Goal: Task Accomplishment & Management: Use online tool/utility

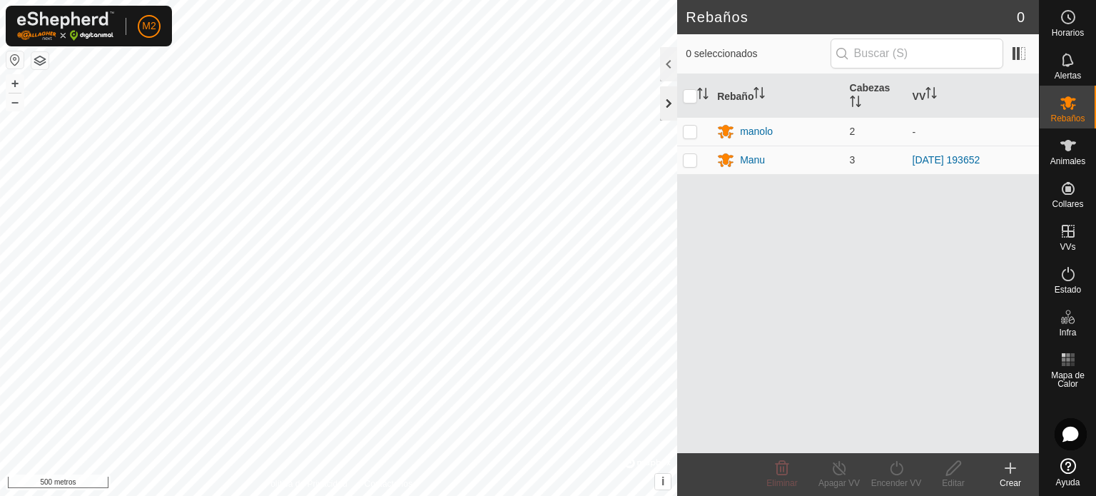
click at [669, 108] on div at bounding box center [668, 103] width 17 height 34
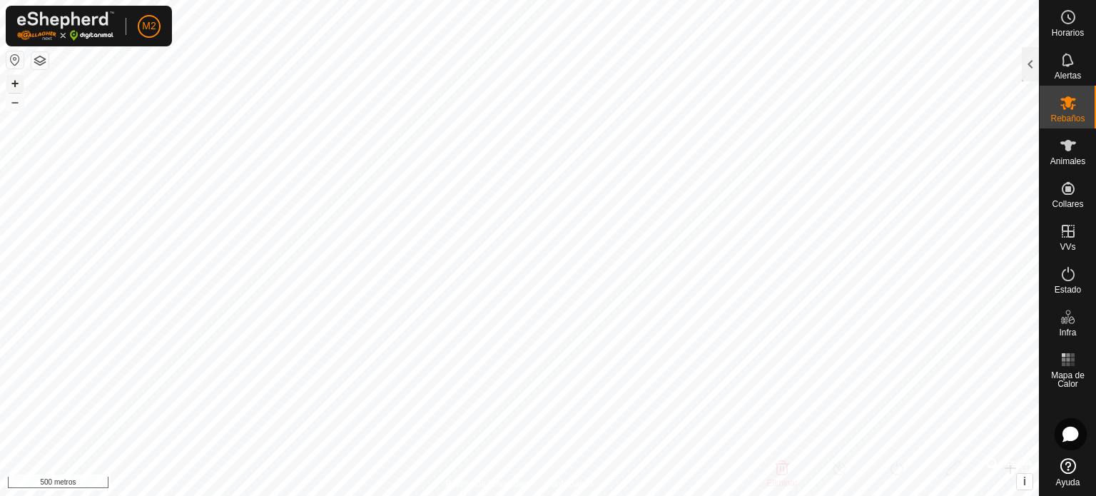
click at [17, 81] on font "+" at bounding box center [15, 83] width 8 height 15
click at [1026, 59] on div at bounding box center [1030, 64] width 17 height 34
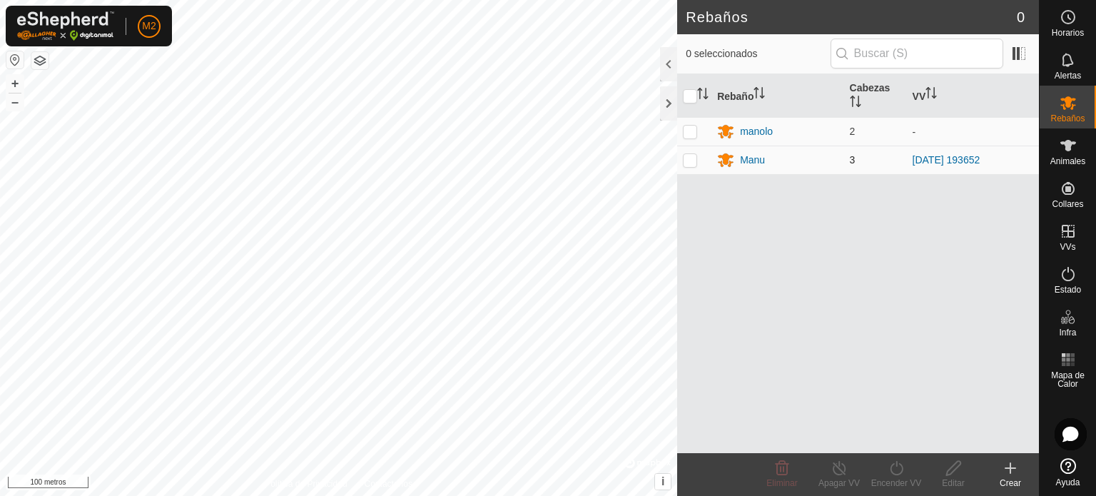
click at [691, 166] on td at bounding box center [694, 160] width 34 height 29
checkbox input "true"
click at [894, 468] on icon at bounding box center [897, 468] width 18 height 17
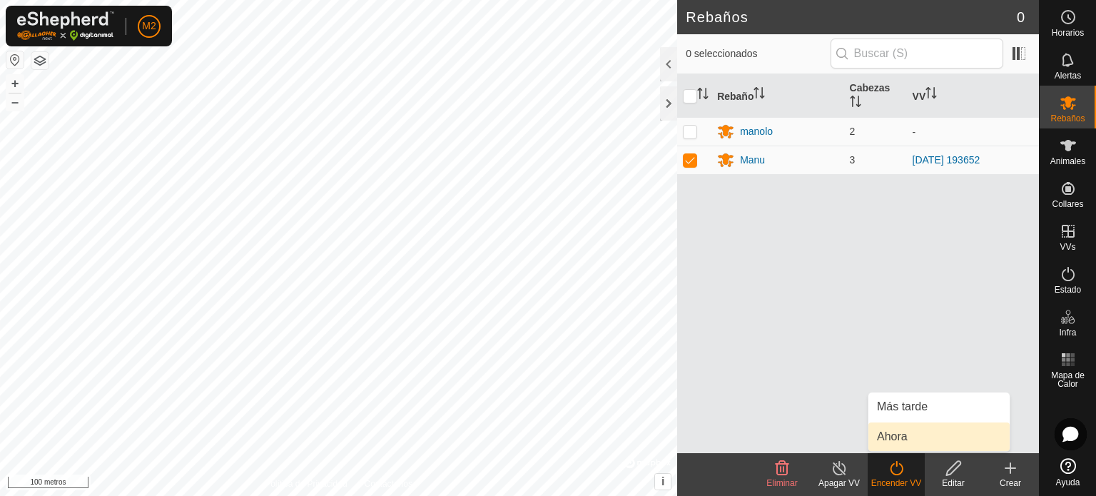
click at [901, 437] on link "Ahora" at bounding box center [938, 436] width 141 height 29
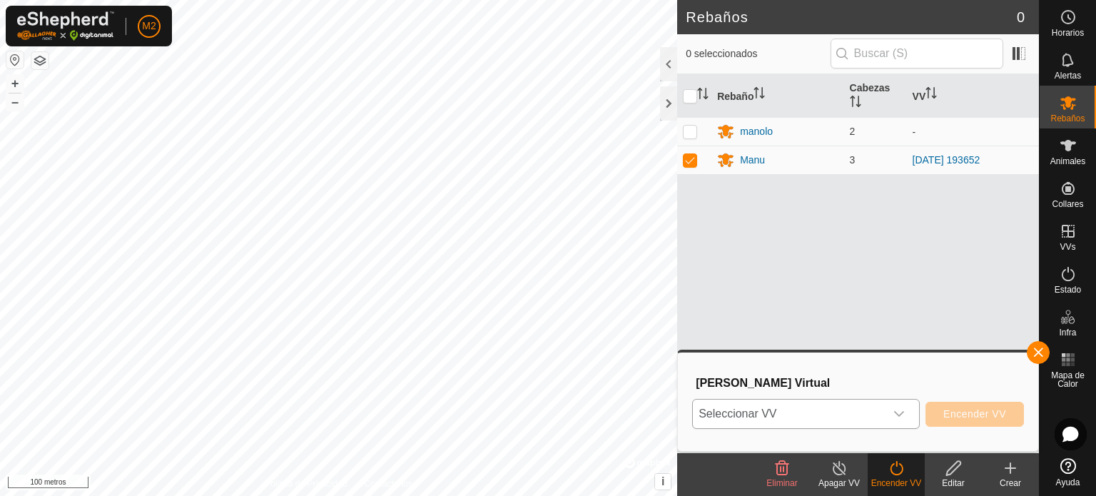
click at [903, 413] on icon "disparador desplegable" at bounding box center [899, 414] width 10 height 6
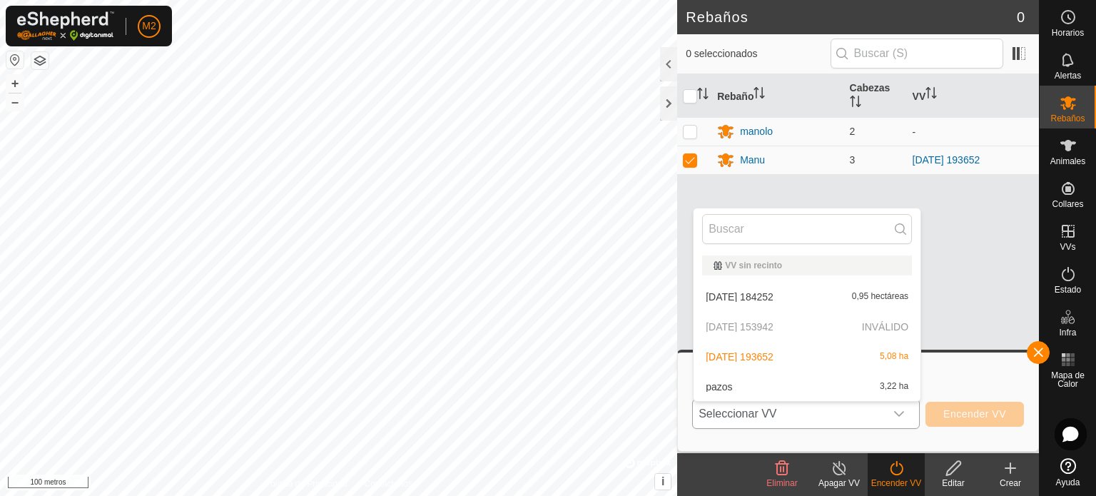
click at [721, 382] on li "[PERSON_NAME] 3,22 ha" at bounding box center [807, 386] width 227 height 29
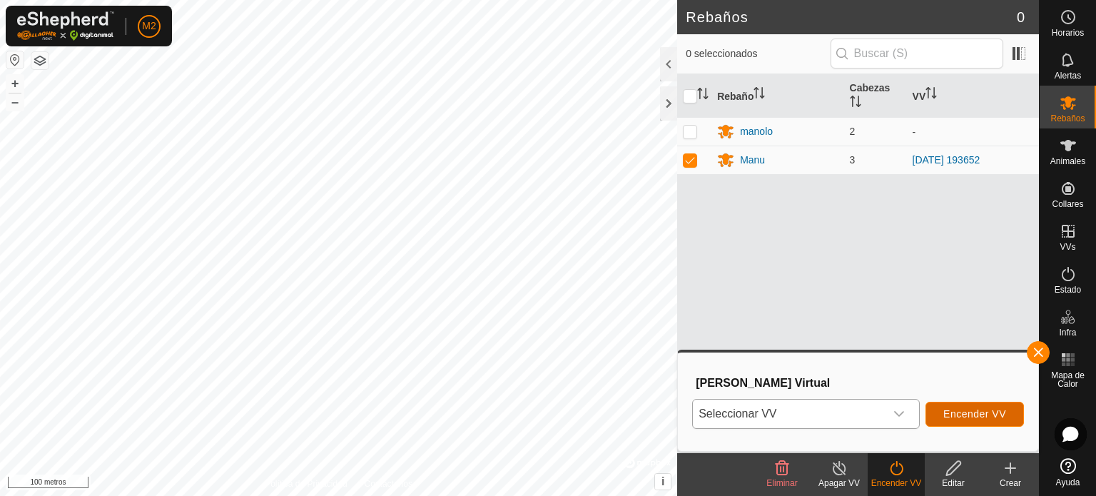
click at [965, 415] on font "Encender VV" at bounding box center [974, 413] width 63 height 11
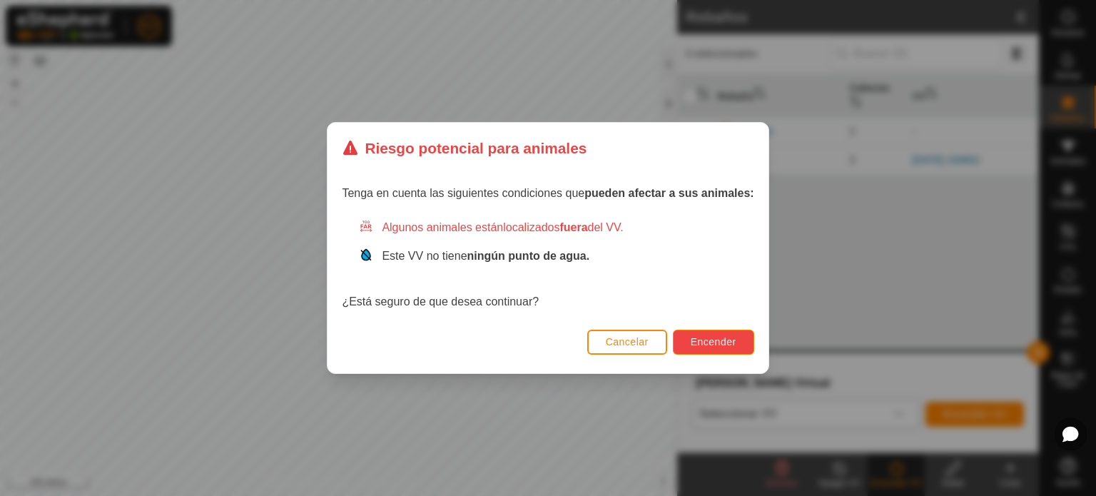
click at [700, 342] on font "Encender" at bounding box center [714, 341] width 46 height 11
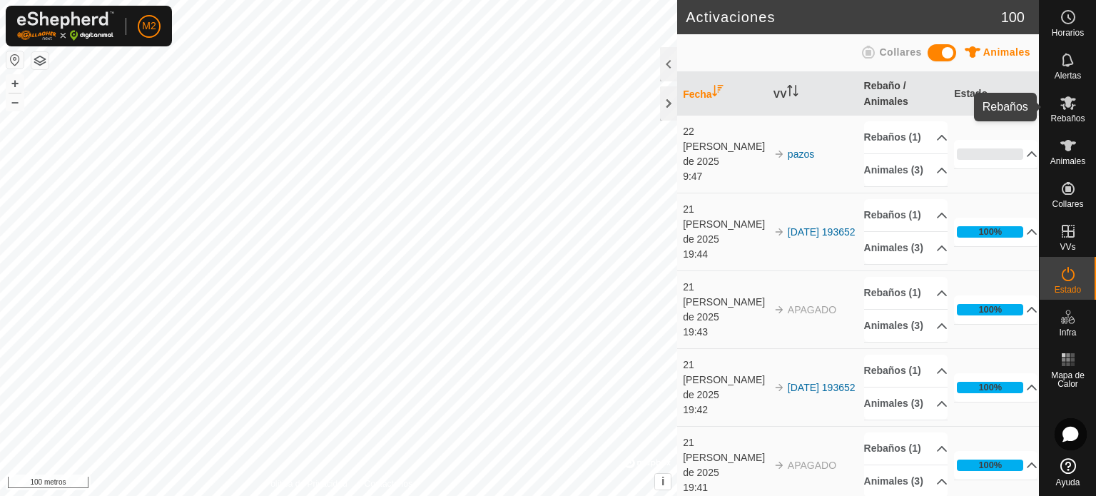
click at [1064, 111] on icon at bounding box center [1068, 102] width 17 height 17
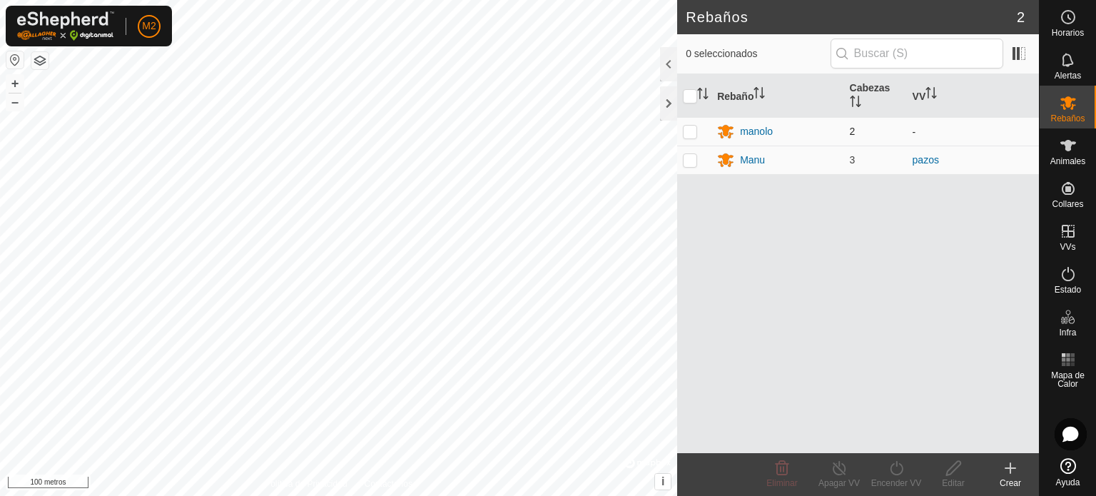
click at [695, 134] on p-checkbox at bounding box center [690, 131] width 14 height 11
checkbox input "true"
click at [894, 473] on icon at bounding box center [897, 468] width 18 height 17
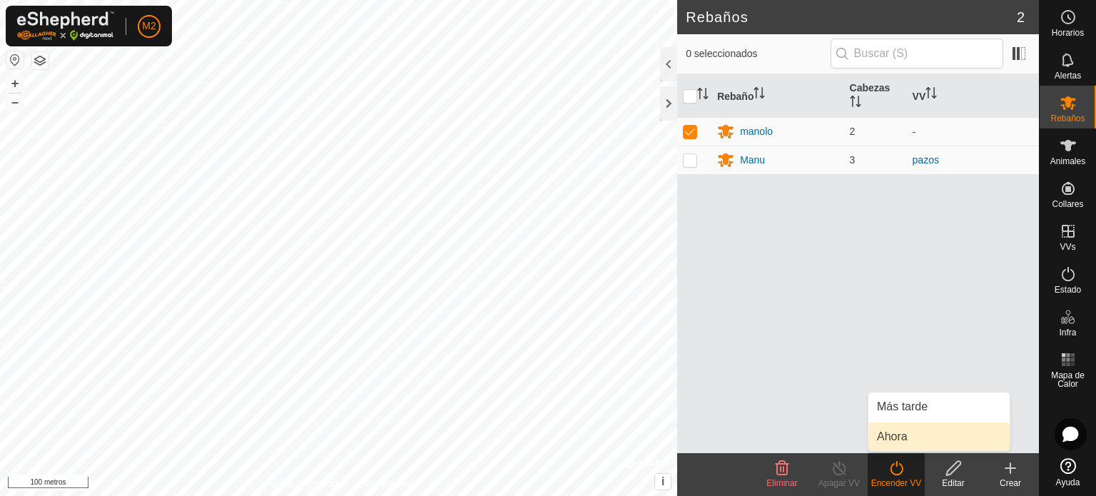
click at [897, 438] on link "Ahora" at bounding box center [938, 436] width 141 height 29
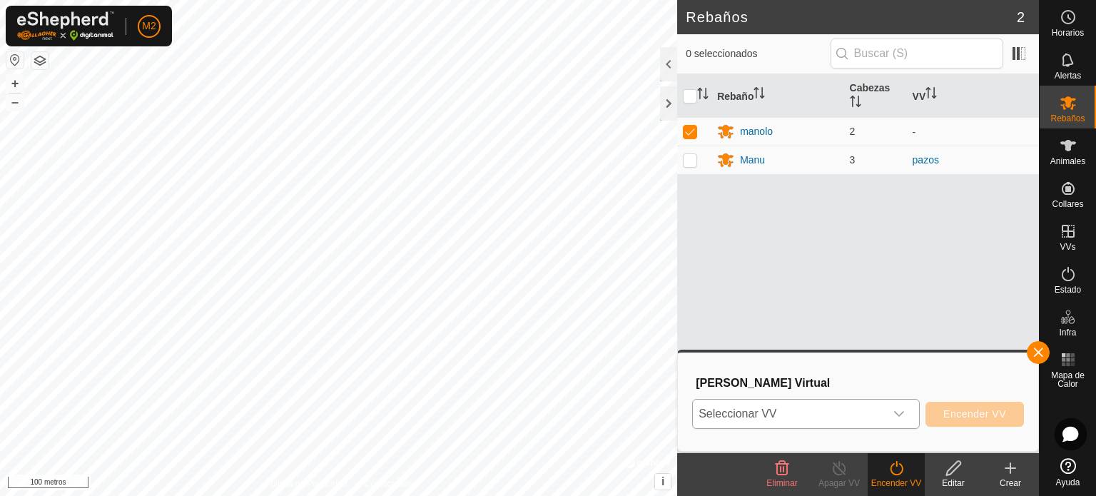
click at [898, 414] on icon "disparador desplegable" at bounding box center [899, 414] width 10 height 6
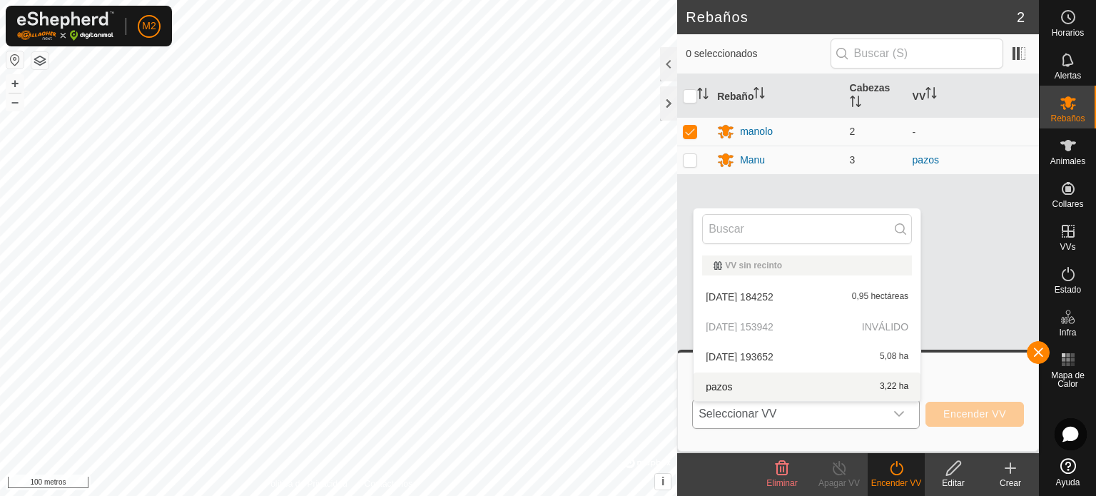
click at [772, 386] on li "[PERSON_NAME] 3,22 ha" at bounding box center [807, 386] width 227 height 29
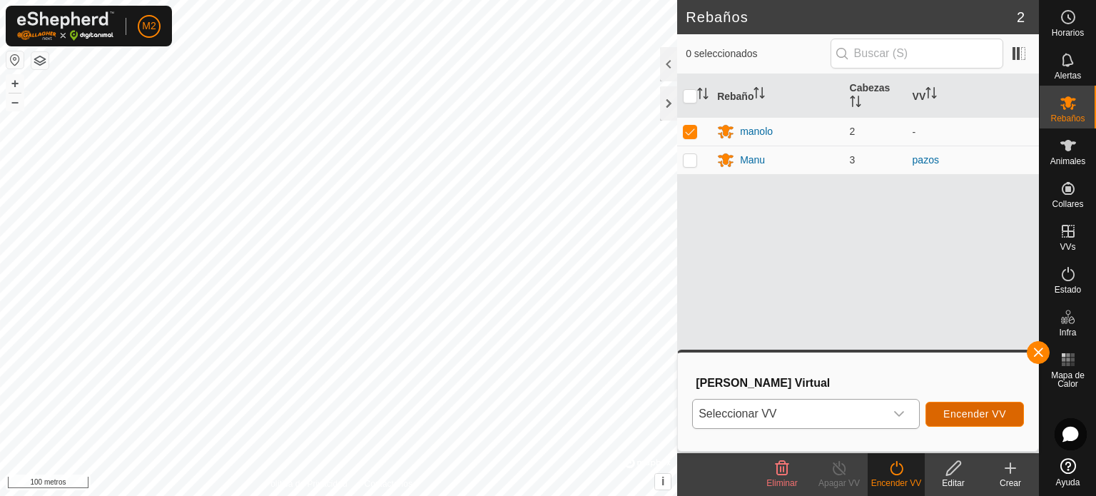
click at [950, 413] on font "Encender VV" at bounding box center [974, 413] width 63 height 11
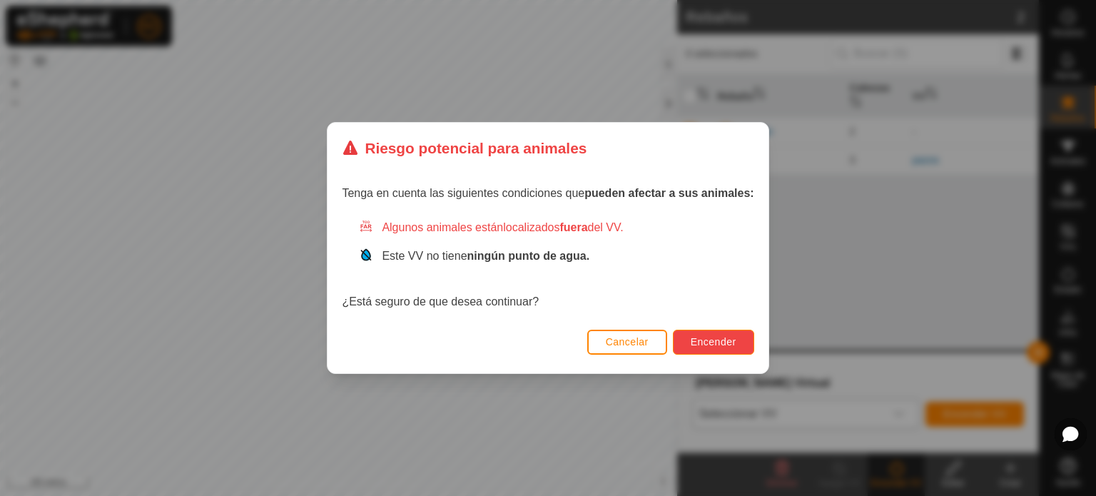
click at [721, 340] on font "Encender" at bounding box center [714, 341] width 46 height 11
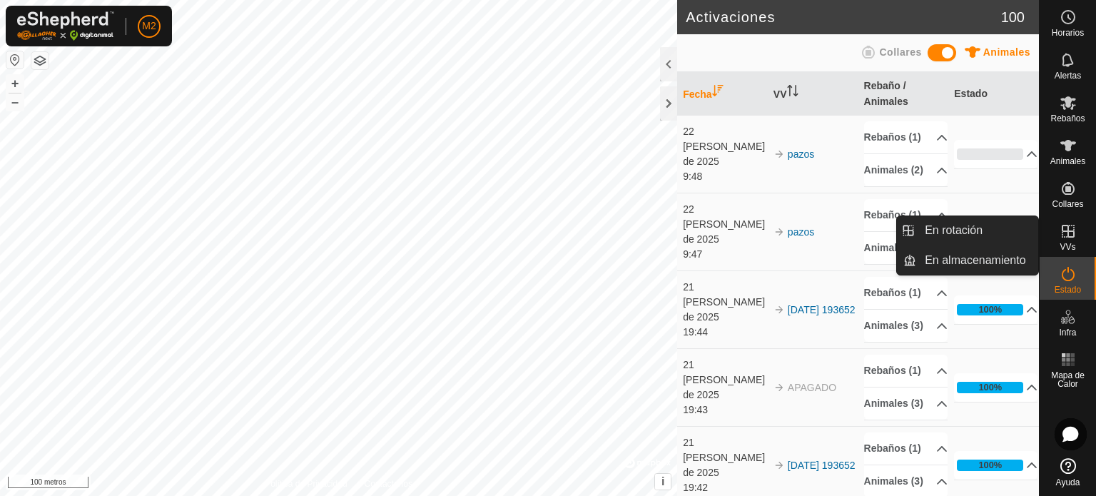
click at [1069, 238] on icon at bounding box center [1068, 231] width 17 height 17
click at [960, 226] on link "En rotación" at bounding box center [977, 230] width 122 height 29
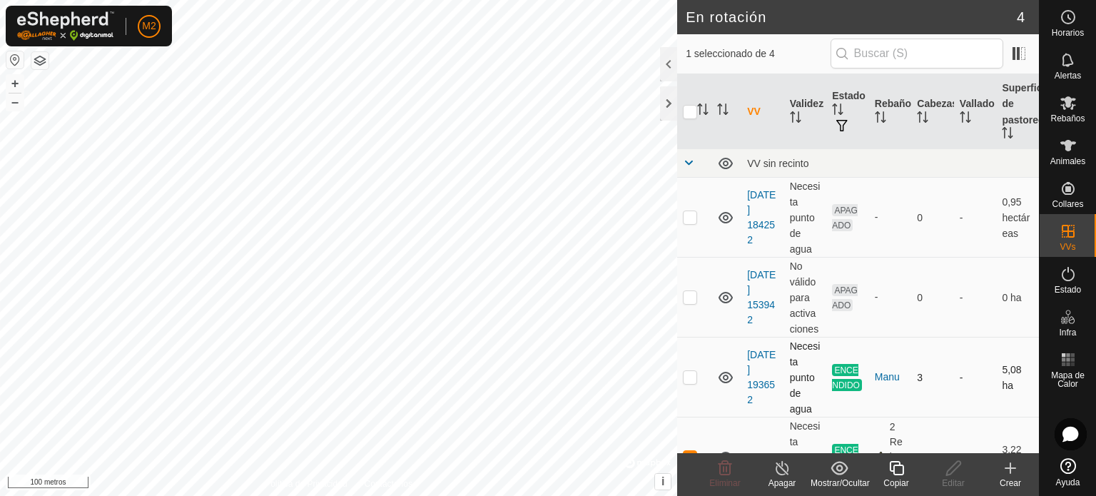
click at [692, 387] on td at bounding box center [694, 377] width 34 height 80
checkbox input "true"
click at [780, 472] on icon at bounding box center [782, 468] width 18 height 17
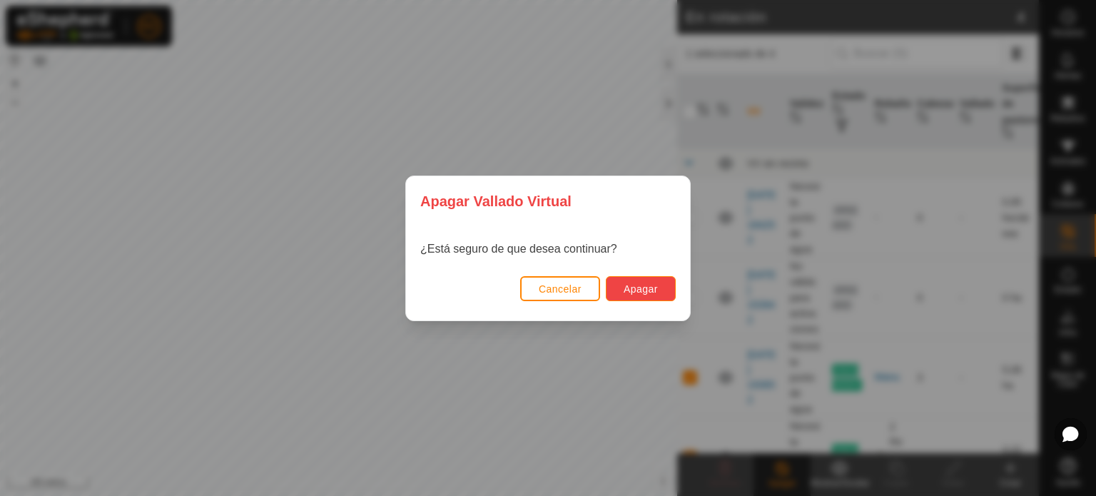
click at [634, 287] on font "Apagar" at bounding box center [641, 288] width 34 height 11
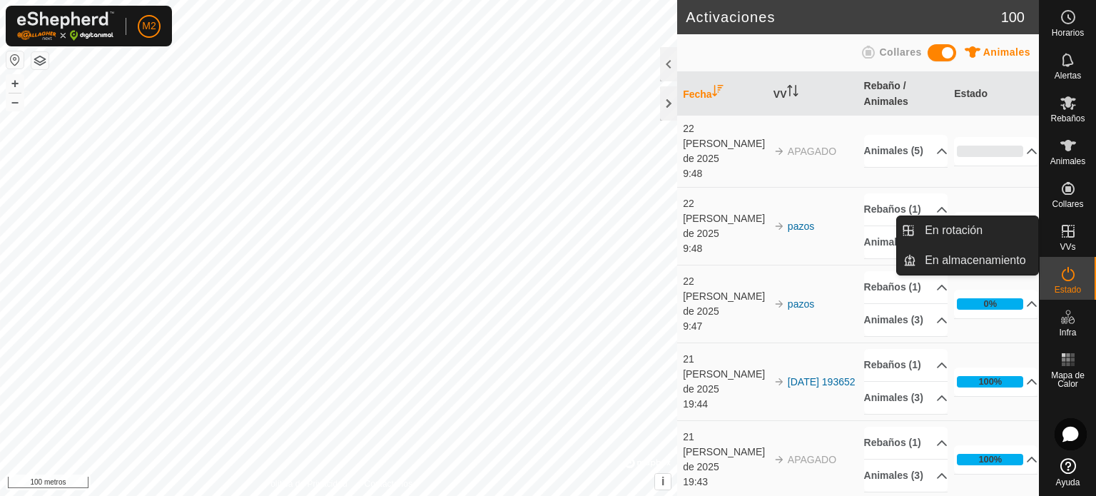
click at [1070, 230] on icon at bounding box center [1068, 231] width 17 height 17
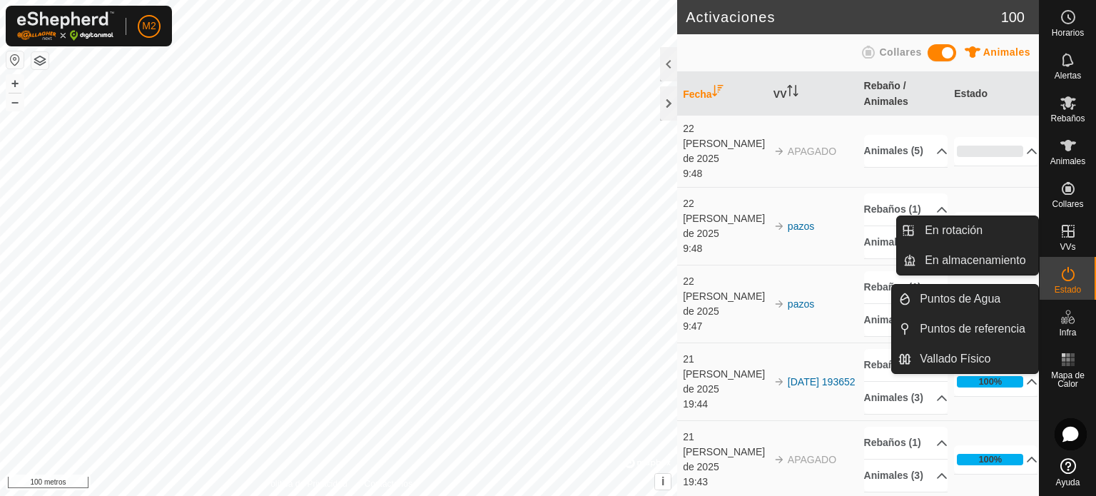
click at [1072, 230] on icon at bounding box center [1068, 231] width 13 height 13
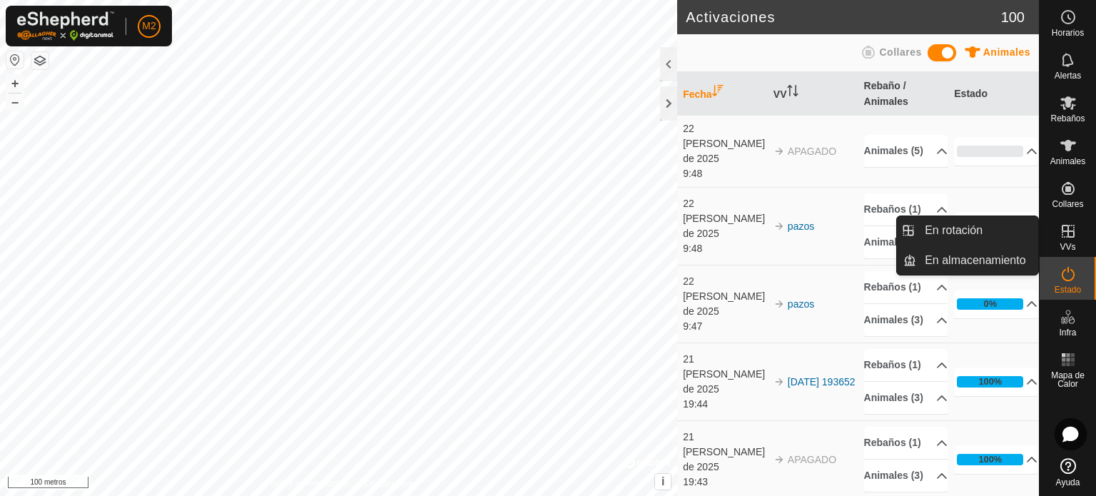
click at [1067, 232] on icon at bounding box center [1068, 231] width 13 height 13
click at [960, 224] on link "En rotación" at bounding box center [977, 230] width 122 height 29
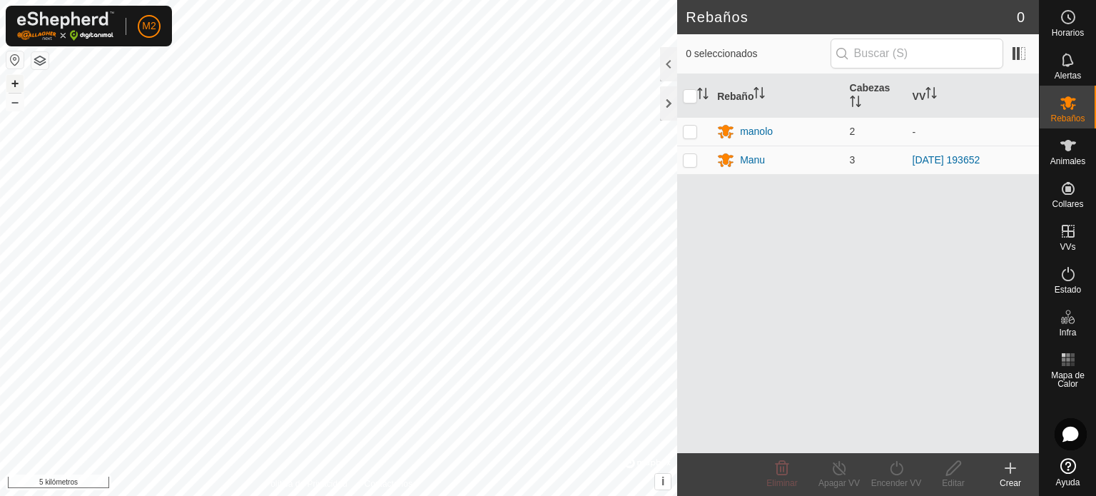
click at [14, 79] on font "+" at bounding box center [15, 83] width 8 height 15
click at [12, 106] on font "–" at bounding box center [14, 101] width 7 height 15
click at [12, 105] on font "–" at bounding box center [14, 101] width 7 height 15
click at [11, 105] on font "–" at bounding box center [14, 101] width 7 height 15
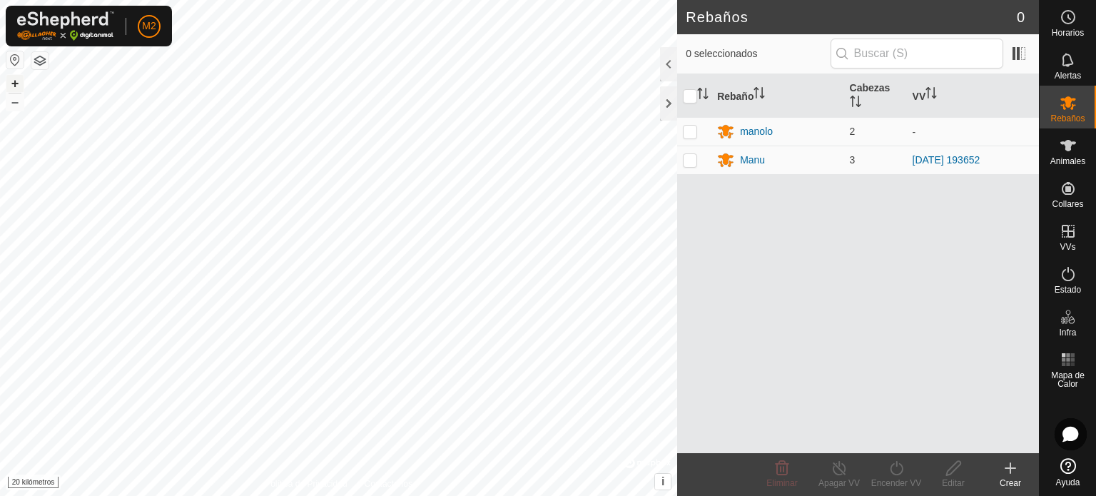
click at [13, 81] on font "+" at bounding box center [15, 83] width 8 height 15
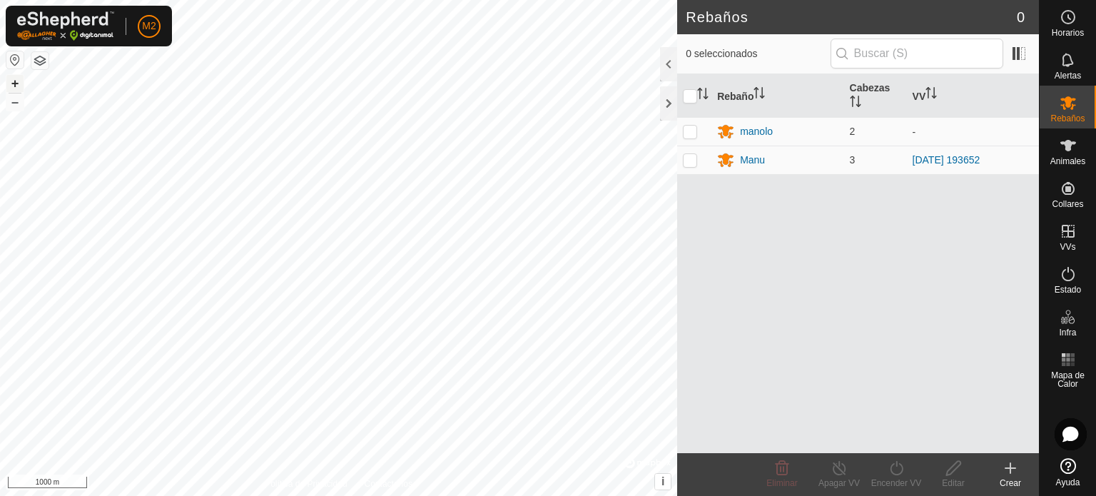
click at [13, 81] on font "+" at bounding box center [15, 83] width 8 height 15
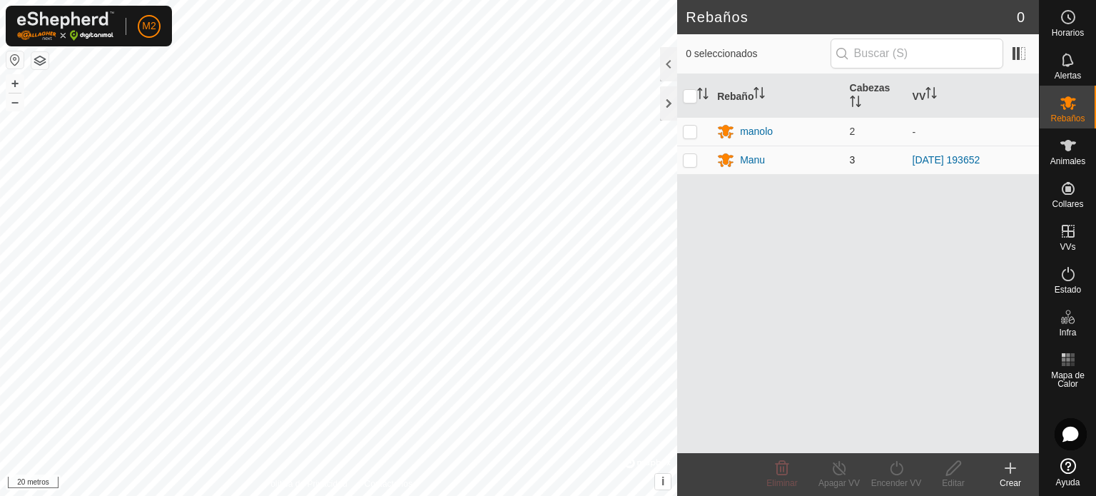
click at [688, 156] on p-checkbox at bounding box center [690, 159] width 14 height 11
checkbox input "true"
click at [15, 78] on font "+" at bounding box center [15, 83] width 8 height 15
click at [16, 110] on button "–" at bounding box center [14, 101] width 17 height 17
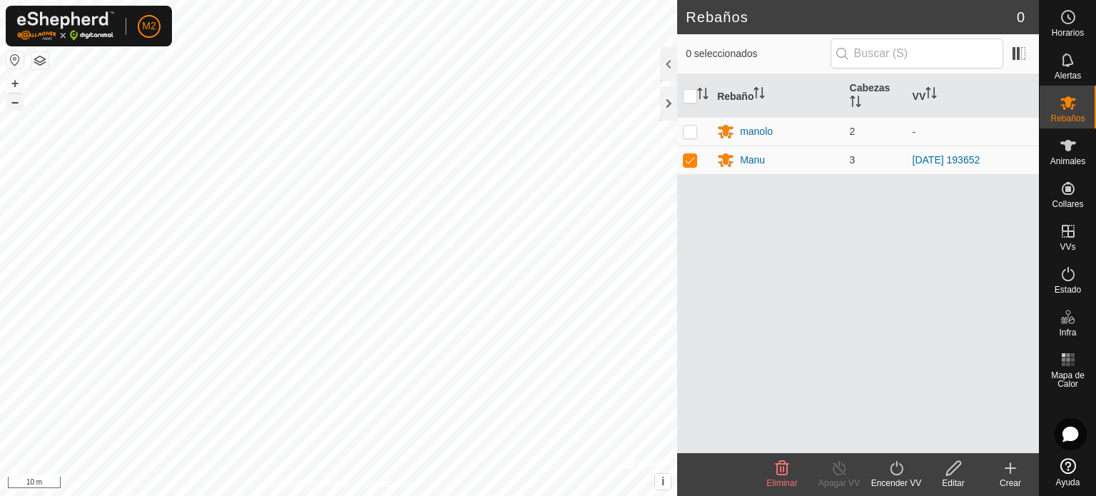
click at [16, 107] on font "–" at bounding box center [14, 101] width 7 height 15
click at [16, 106] on font "–" at bounding box center [14, 101] width 7 height 15
click at [14, 106] on font "–" at bounding box center [14, 101] width 7 height 15
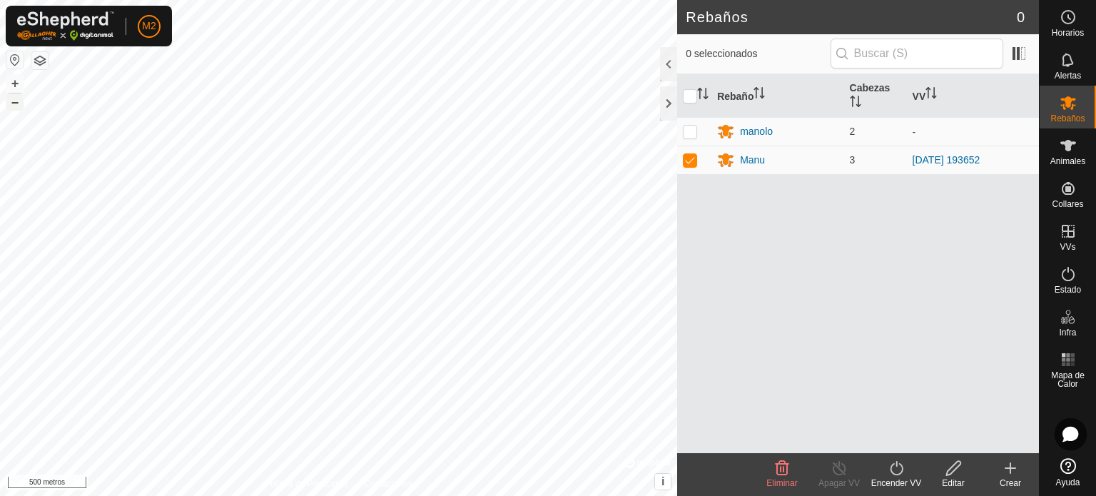
click at [14, 106] on font "–" at bounding box center [14, 101] width 7 height 15
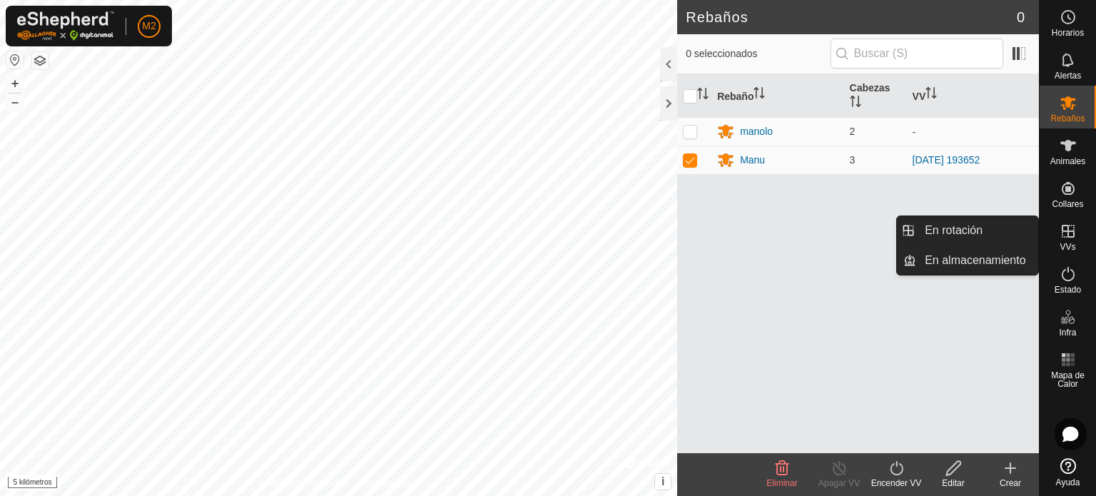
click at [1067, 234] on icon at bounding box center [1068, 231] width 13 height 13
click at [990, 223] on link "En rotación" at bounding box center [977, 230] width 122 height 29
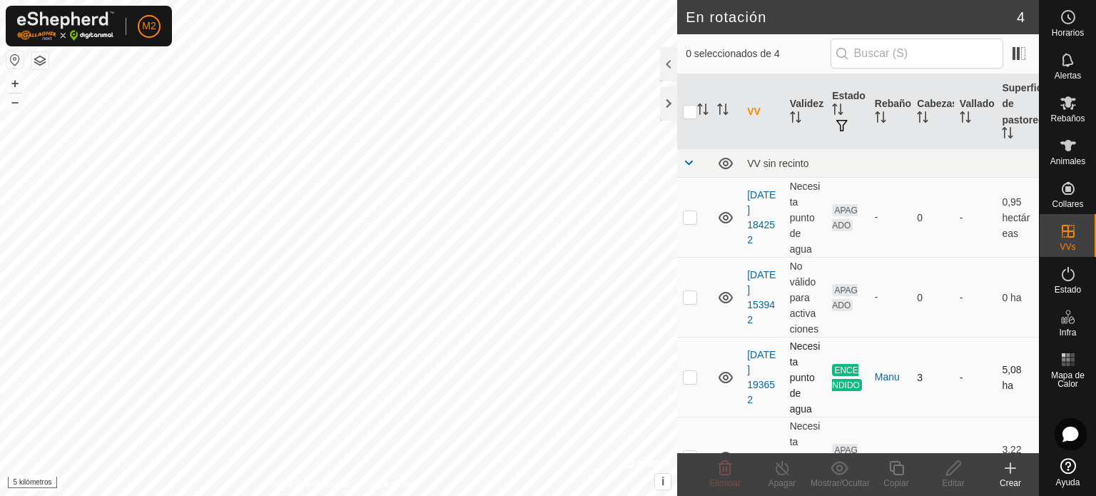
click at [691, 378] on p-checkbox at bounding box center [690, 376] width 14 height 11
checkbox input "true"
click at [11, 79] on font "+" at bounding box center [15, 83] width 8 height 15
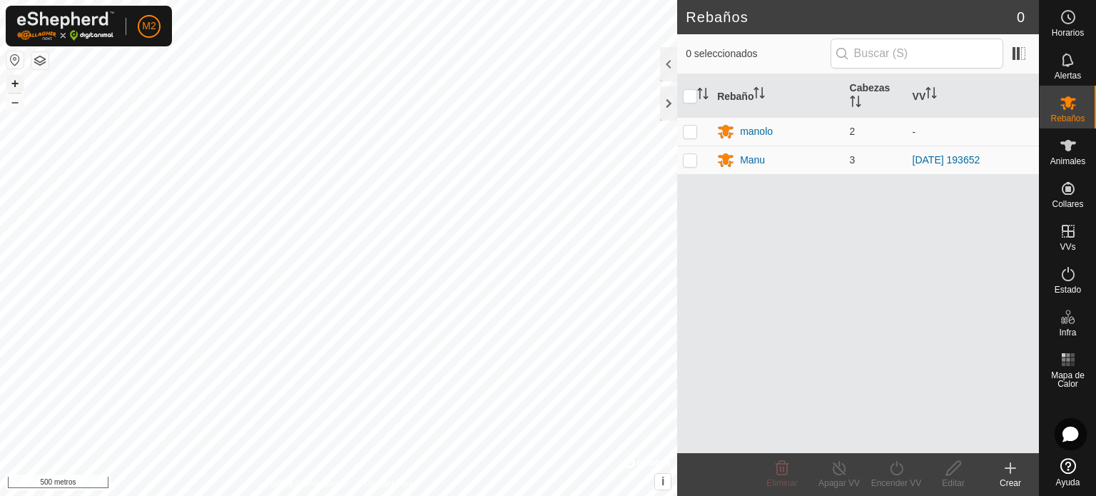
click at [19, 85] on button "+" at bounding box center [14, 83] width 17 height 17
click at [14, 79] on font "+" at bounding box center [15, 83] width 8 height 15
